Goal: Find specific page/section: Find specific page/section

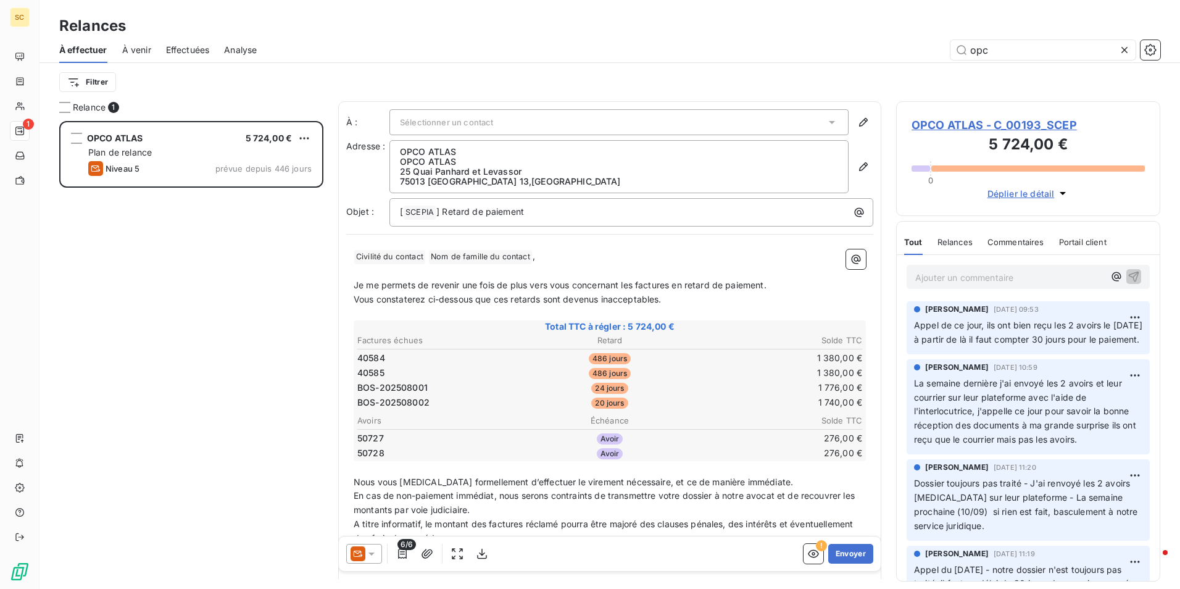
scroll to position [458, 255]
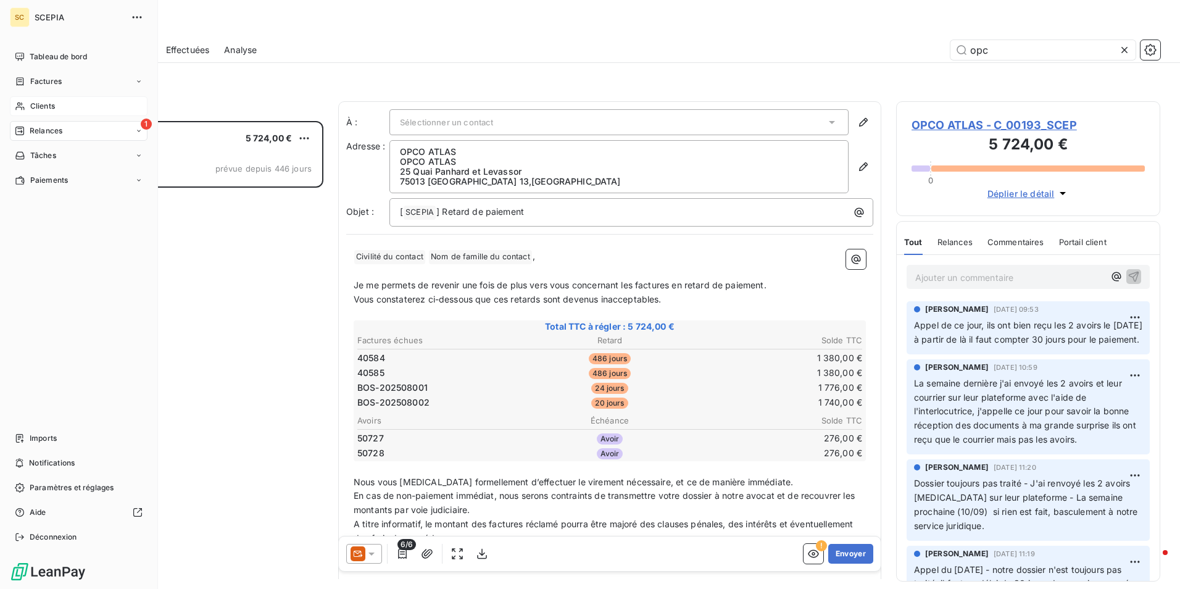
click at [39, 106] on span "Clients" at bounding box center [42, 106] width 25 height 11
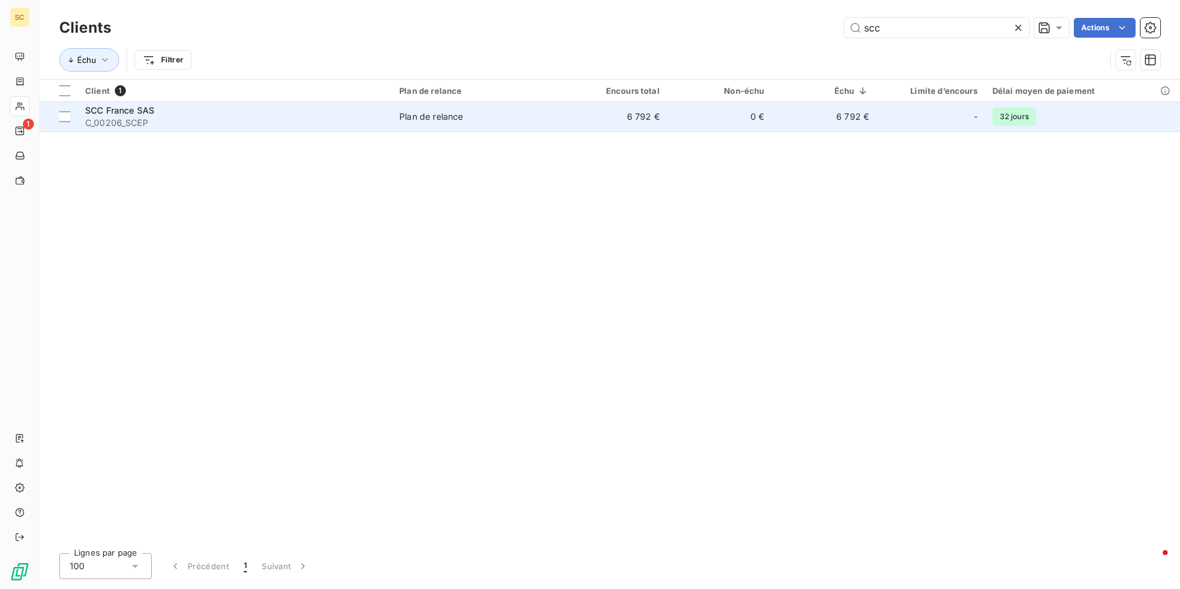
type input "scc"
click at [144, 109] on span "SCC France SAS" at bounding box center [119, 110] width 69 height 10
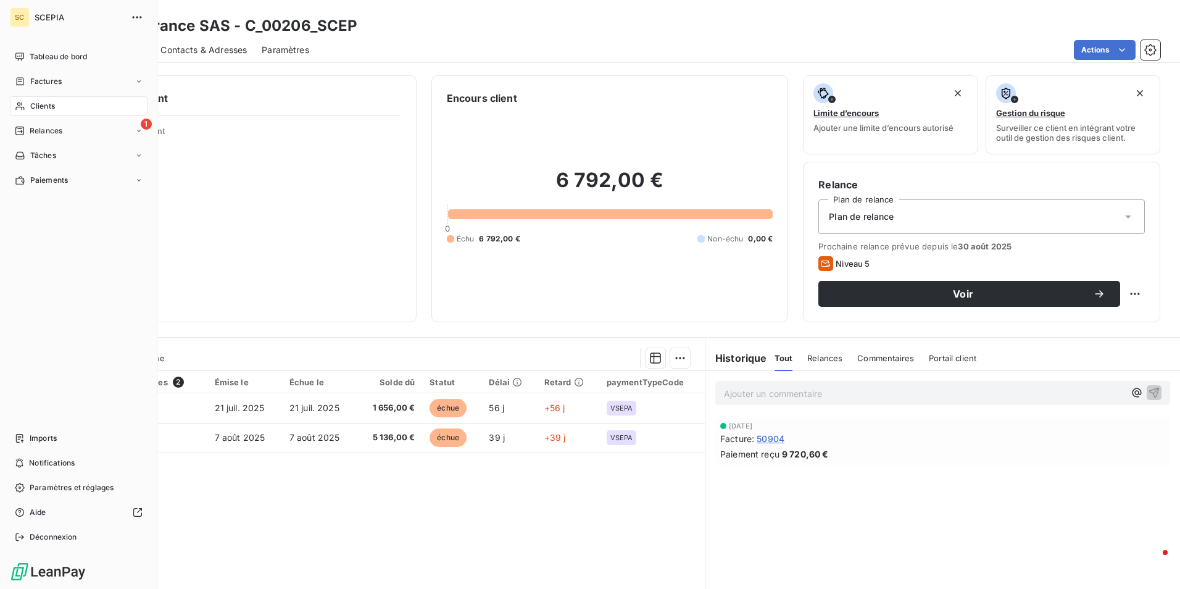
click at [44, 104] on span "Clients" at bounding box center [42, 106] width 25 height 11
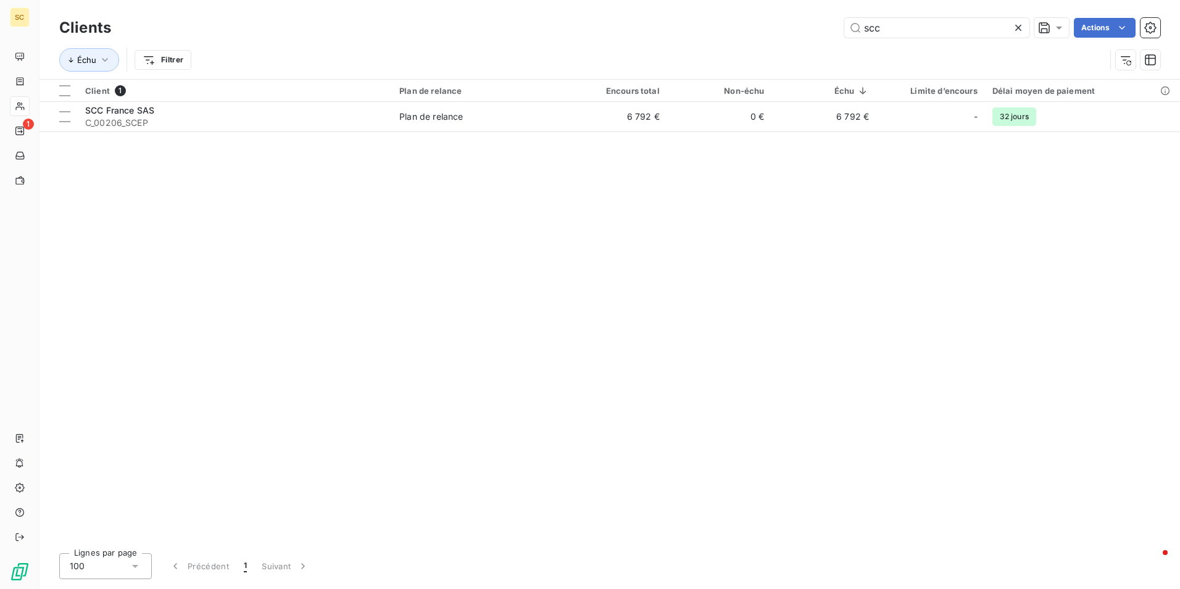
drag, startPoint x: 897, startPoint y: 26, endPoint x: 763, endPoint y: 21, distance: 134.0
click at [763, 21] on div "scc Actions" at bounding box center [643, 28] width 1034 height 20
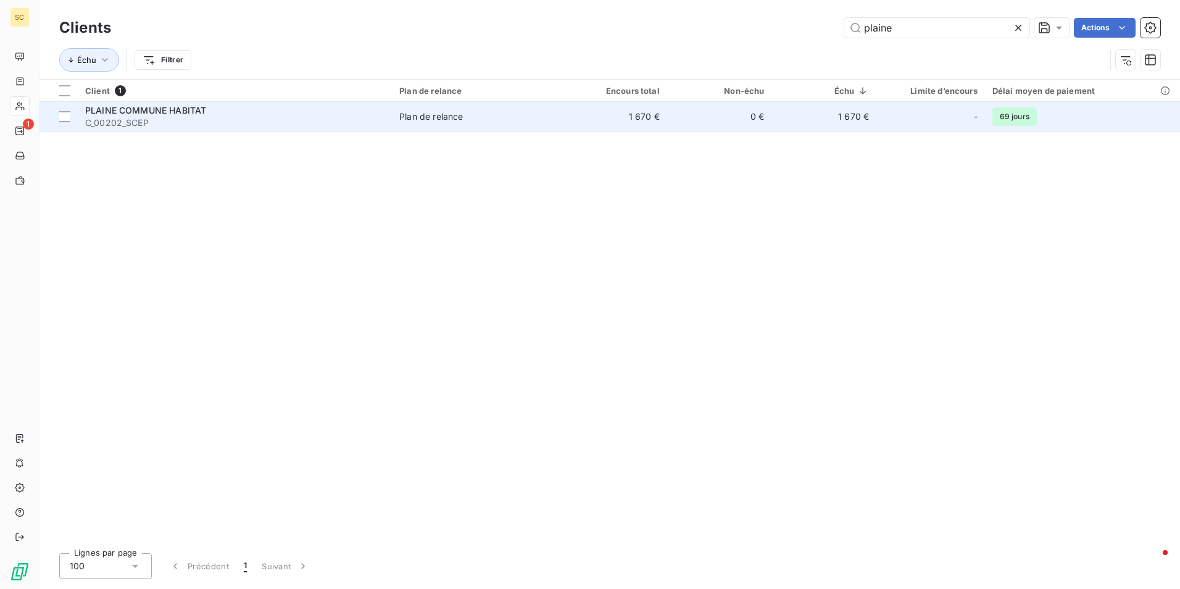
type input "plaine"
click at [168, 109] on span "PLAINE COMMUNE HABITAT" at bounding box center [145, 110] width 121 height 10
